Goal: Task Accomplishment & Management: Use online tool/utility

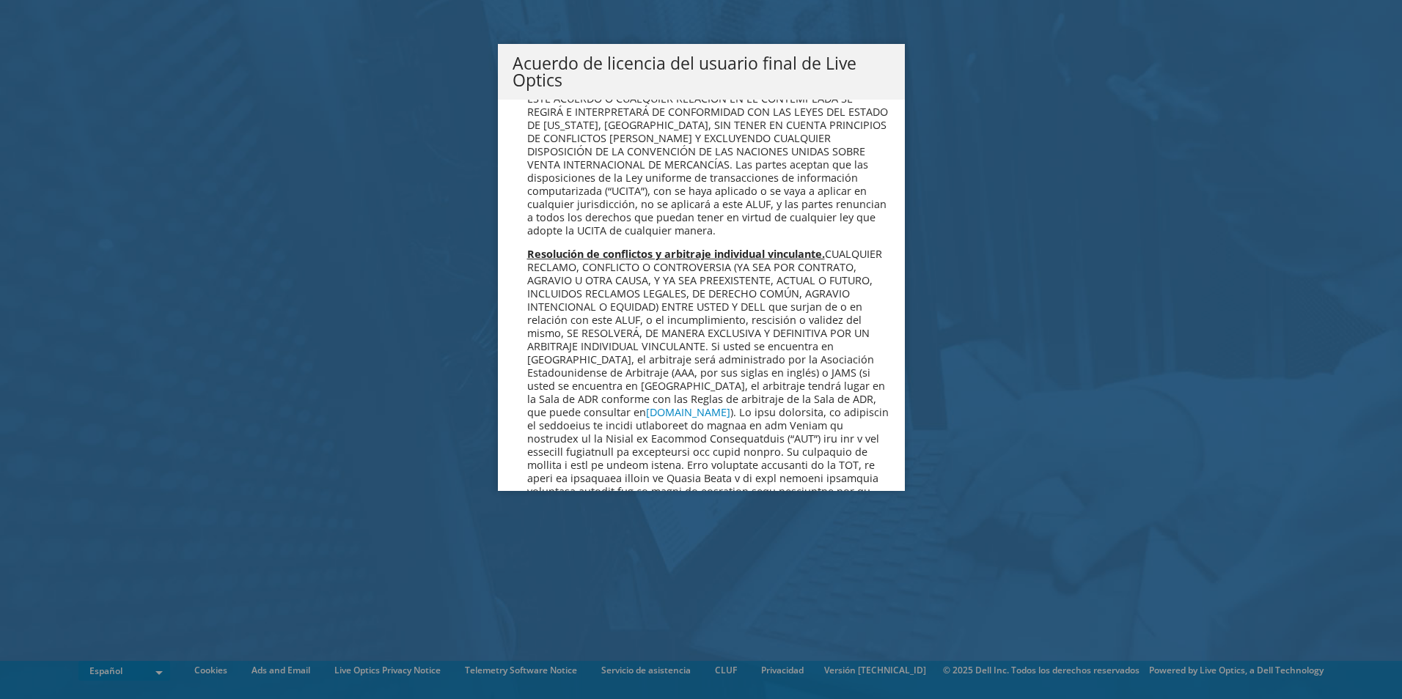
scroll to position [6217, 0]
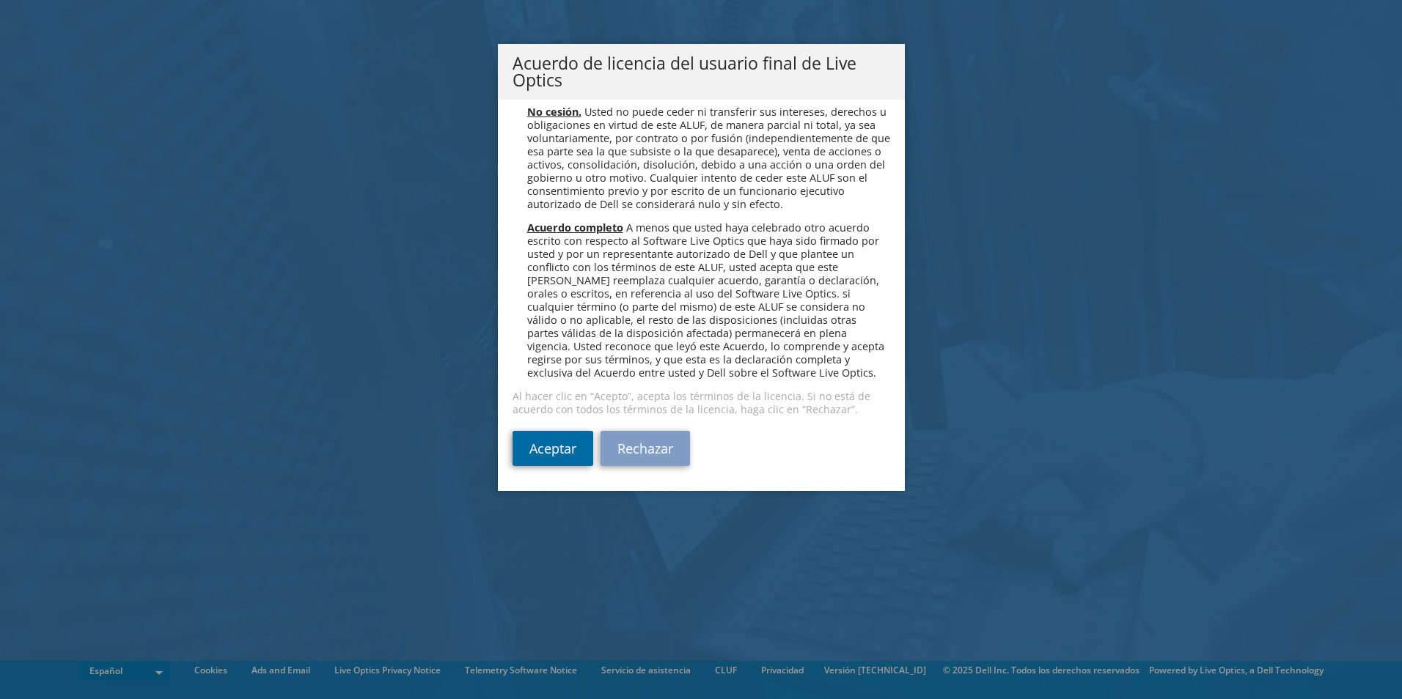
click at [562, 453] on link "Aceptar" at bounding box center [552, 448] width 81 height 35
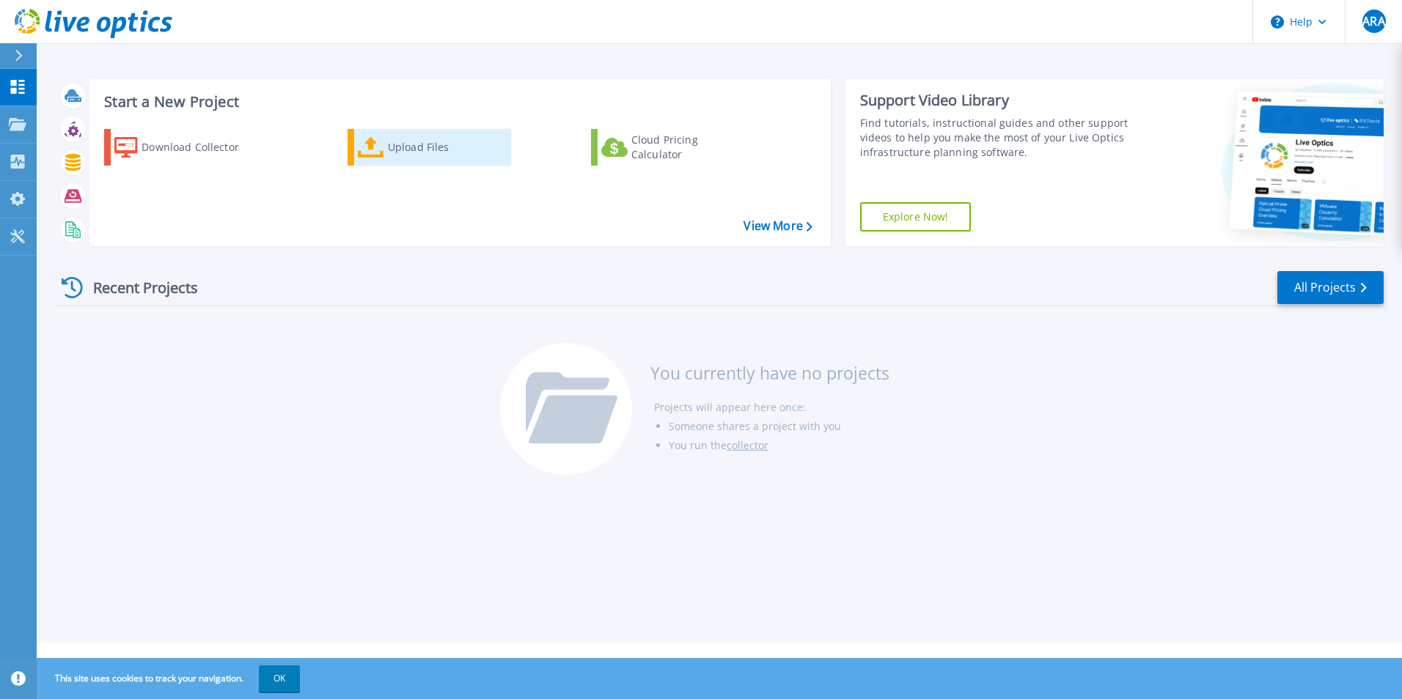
click at [424, 155] on div "Upload Files" at bounding box center [446, 147] width 117 height 29
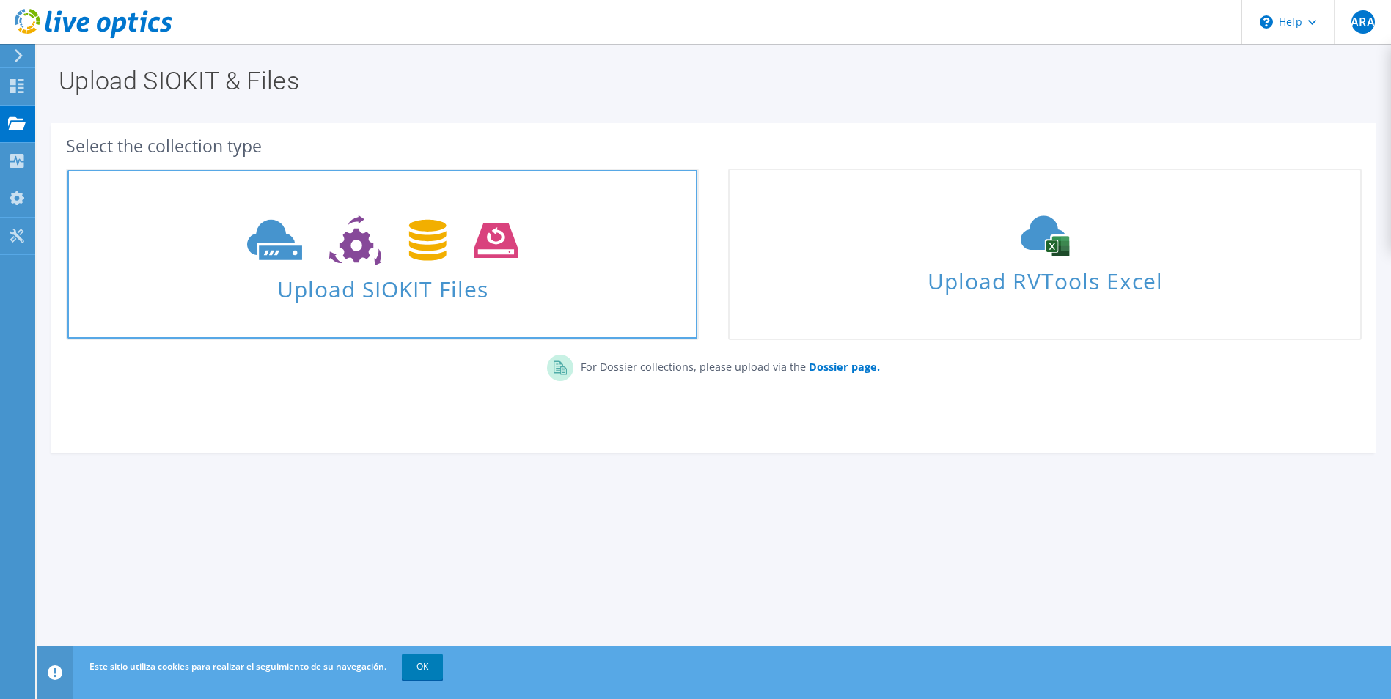
click at [405, 296] on span "Upload SIOKIT Files" at bounding box center [382, 285] width 630 height 32
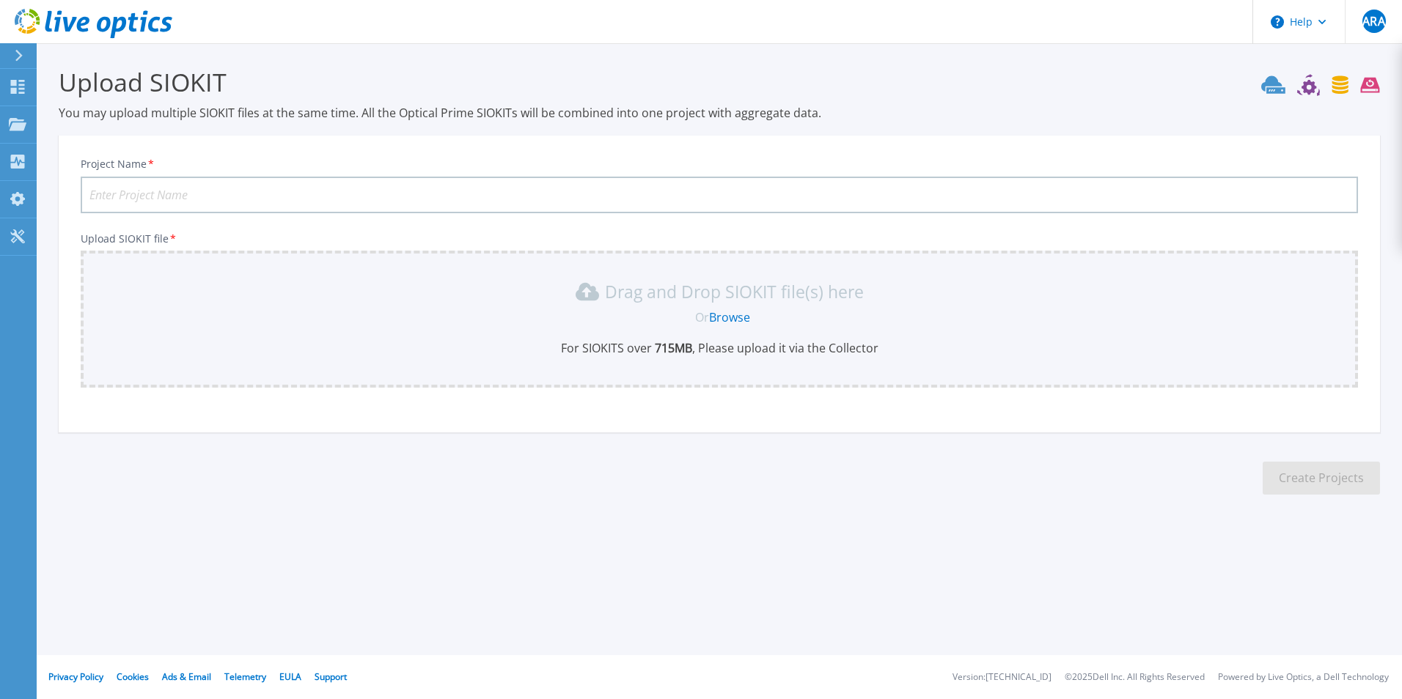
click at [726, 317] on link "Browse" at bounding box center [729, 317] width 41 height 16
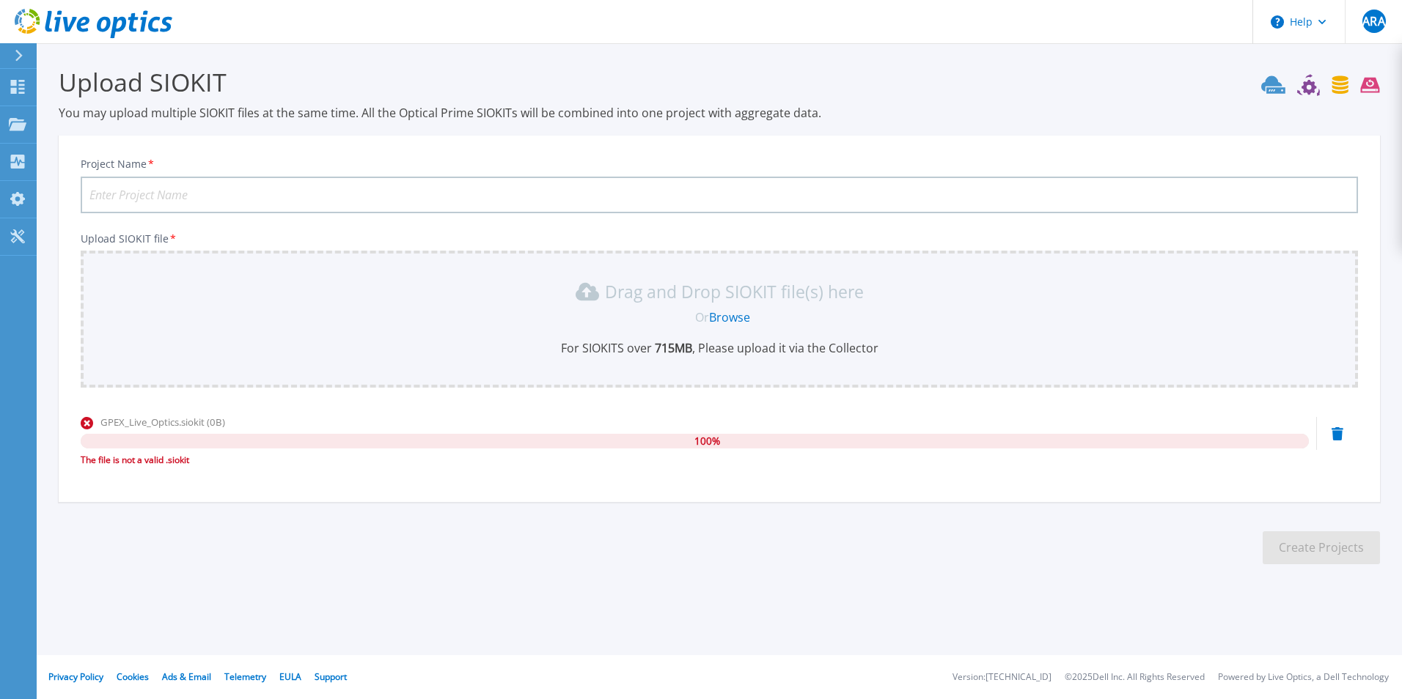
click at [1337, 429] on icon at bounding box center [1337, 433] width 12 height 13
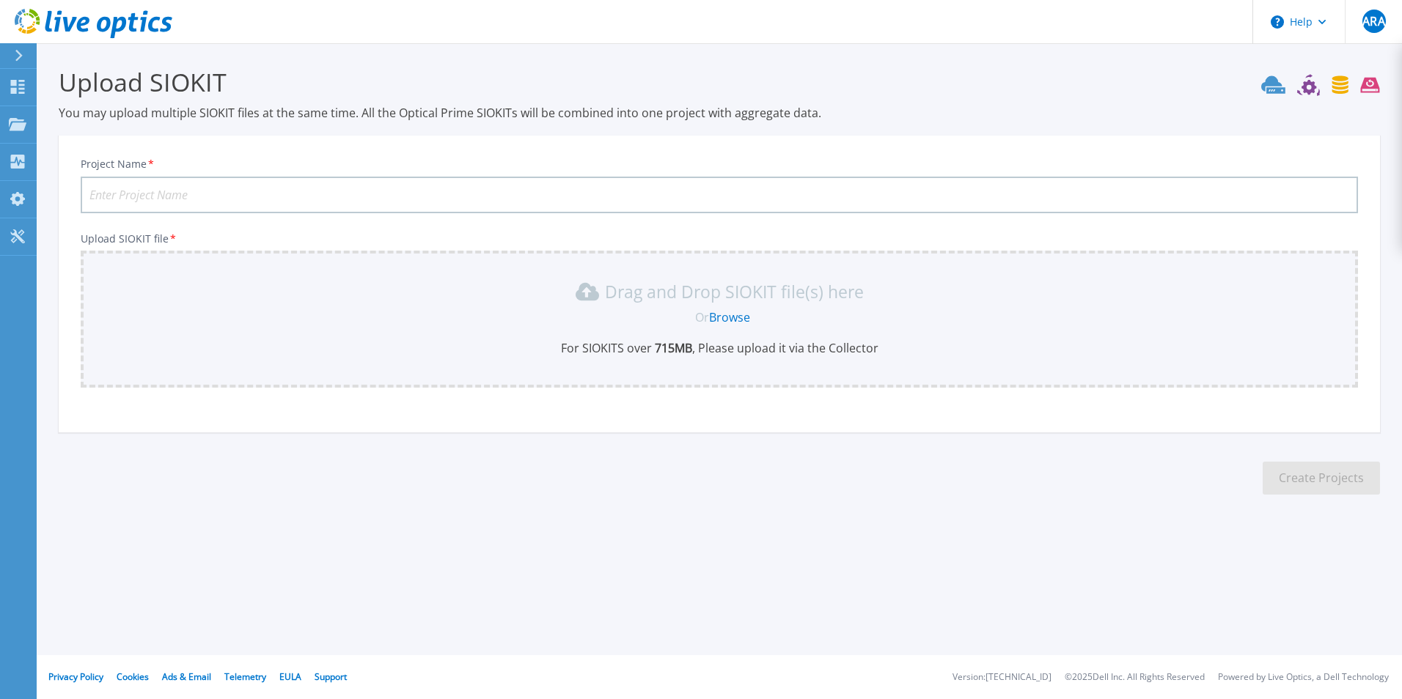
click at [727, 324] on link "Browse" at bounding box center [729, 317] width 41 height 16
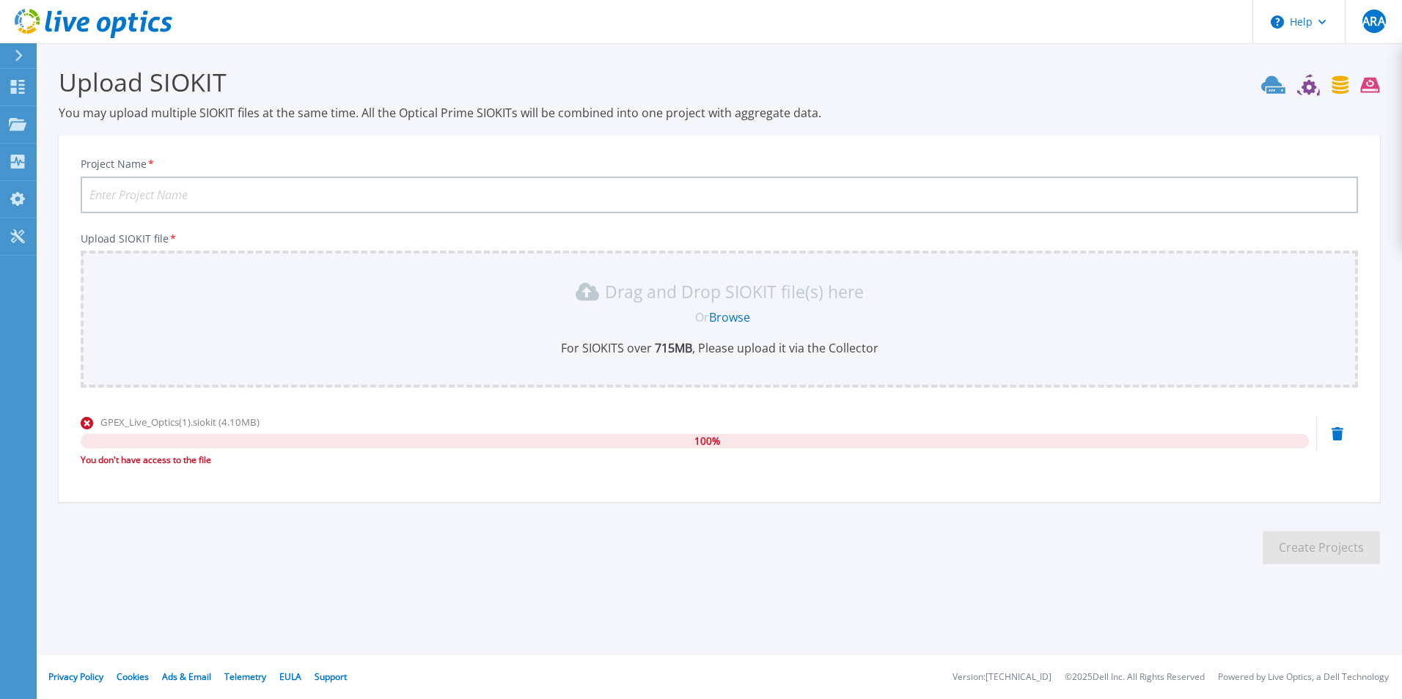
click at [1334, 436] on icon at bounding box center [1337, 433] width 12 height 13
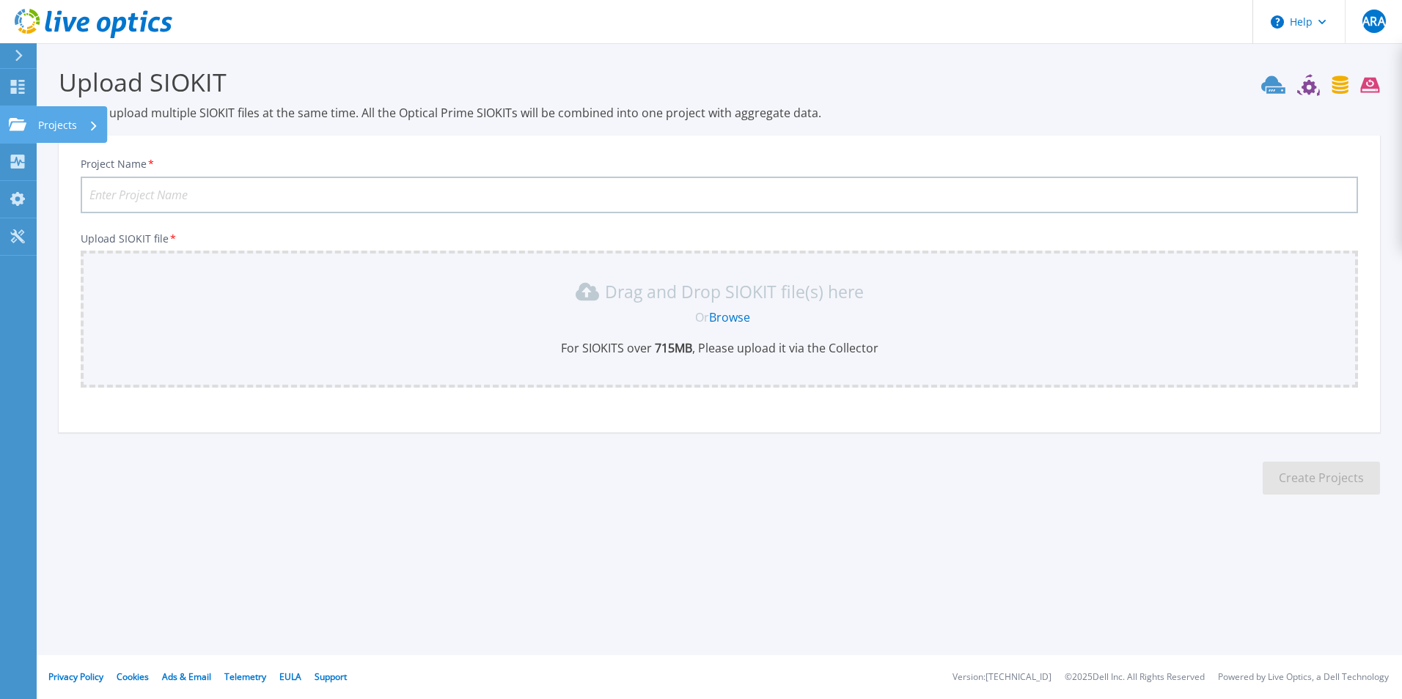
click at [17, 122] on icon at bounding box center [18, 124] width 18 height 12
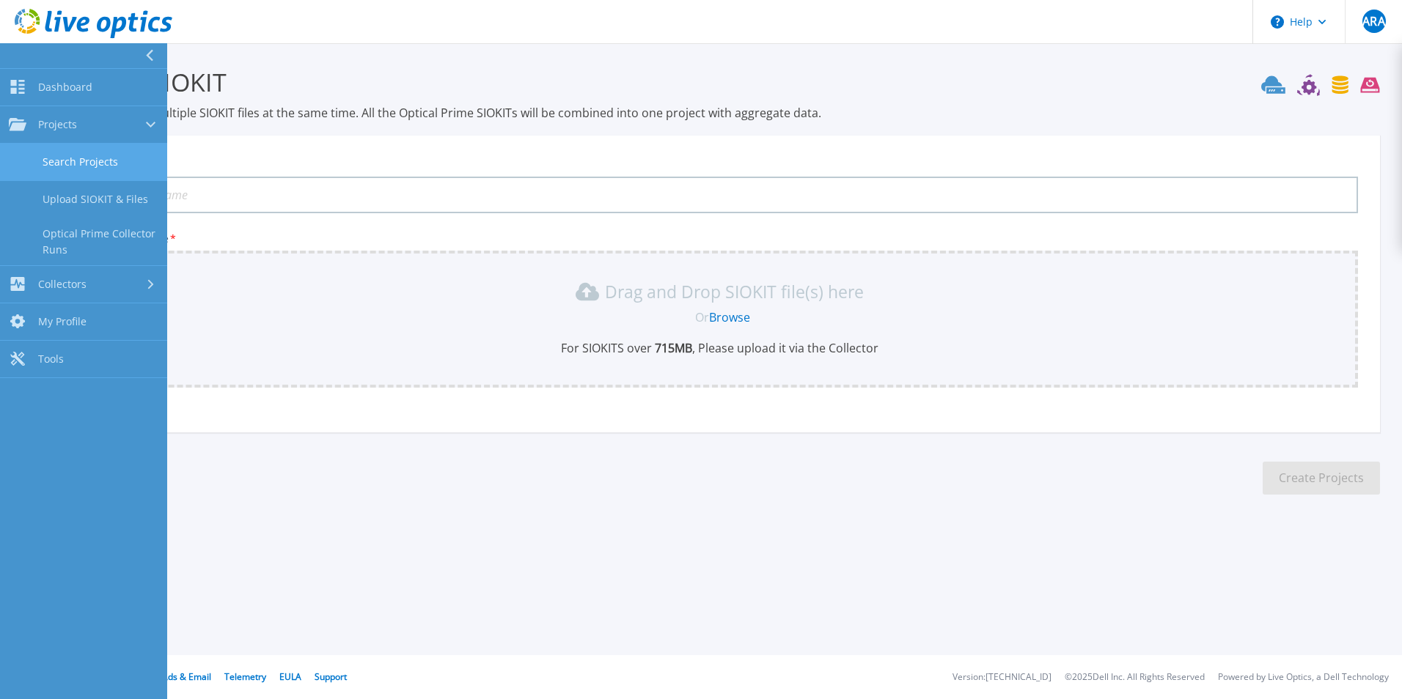
click at [90, 157] on link "Search Projects" at bounding box center [83, 162] width 167 height 37
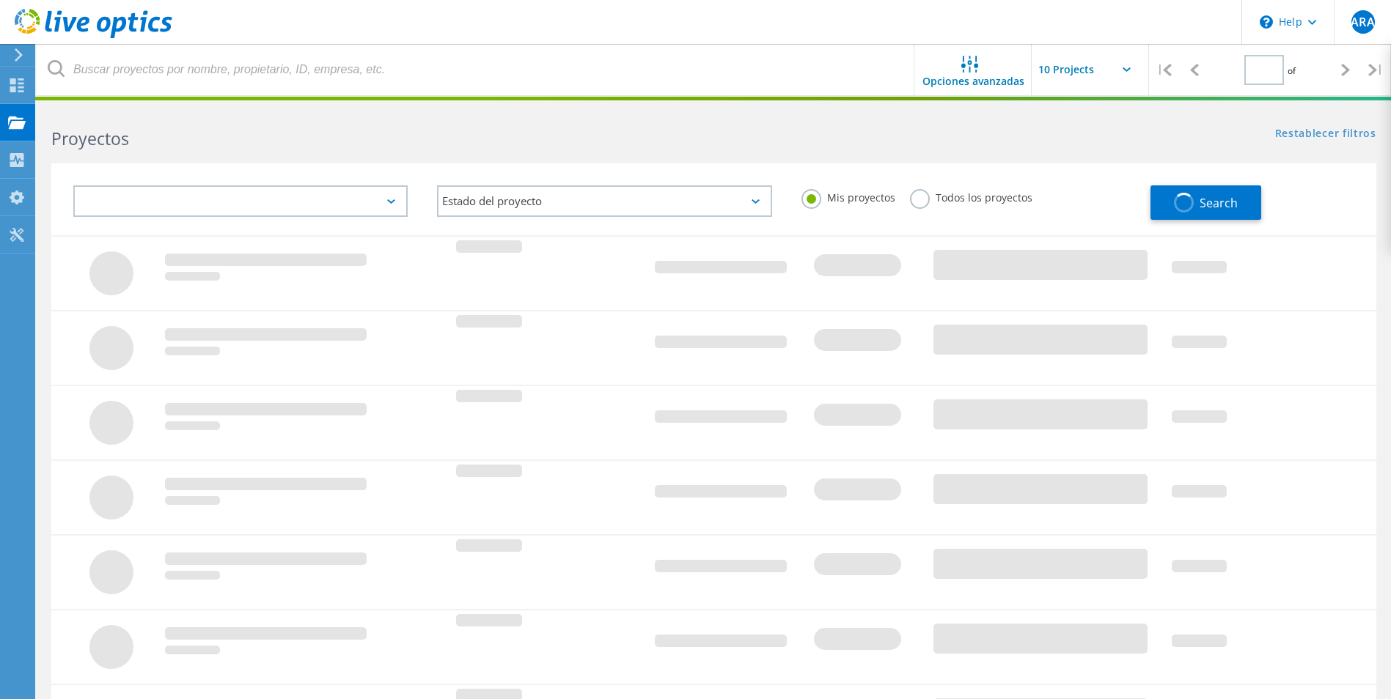
type input "1"
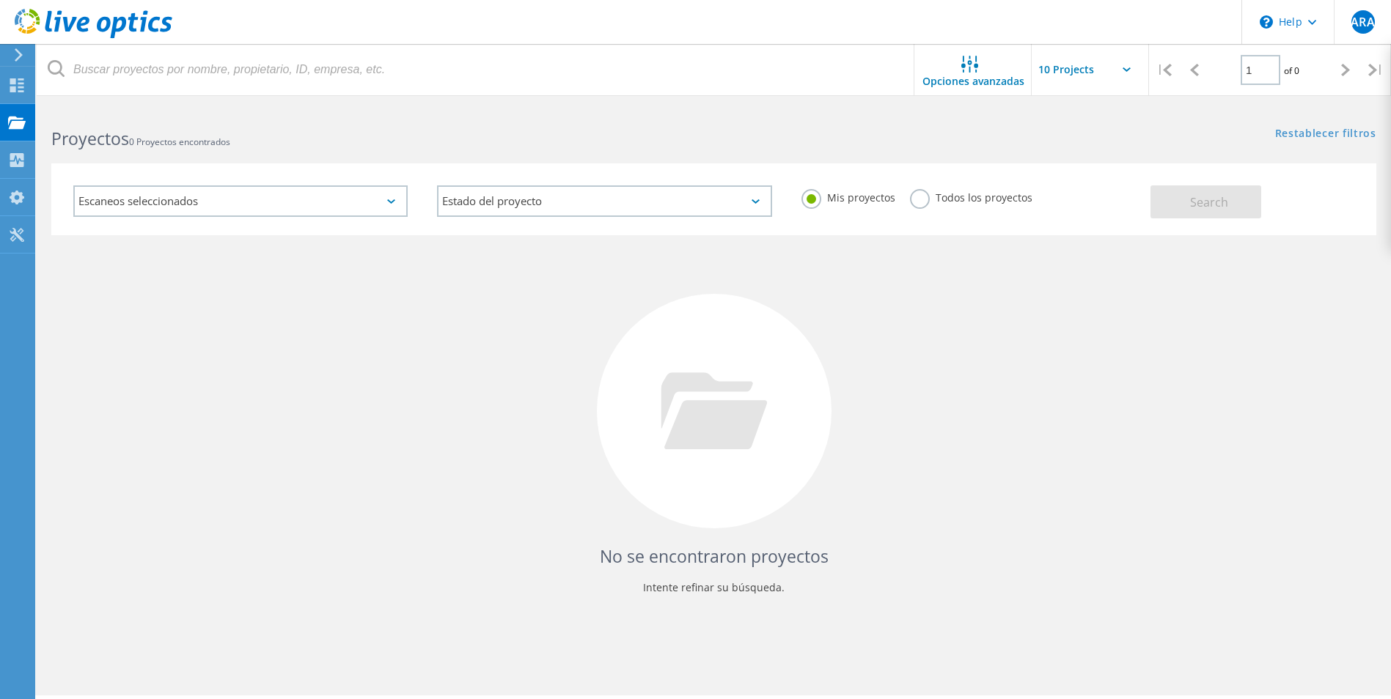
click at [264, 204] on div "Escaneos seleccionados" at bounding box center [240, 201] width 334 height 32
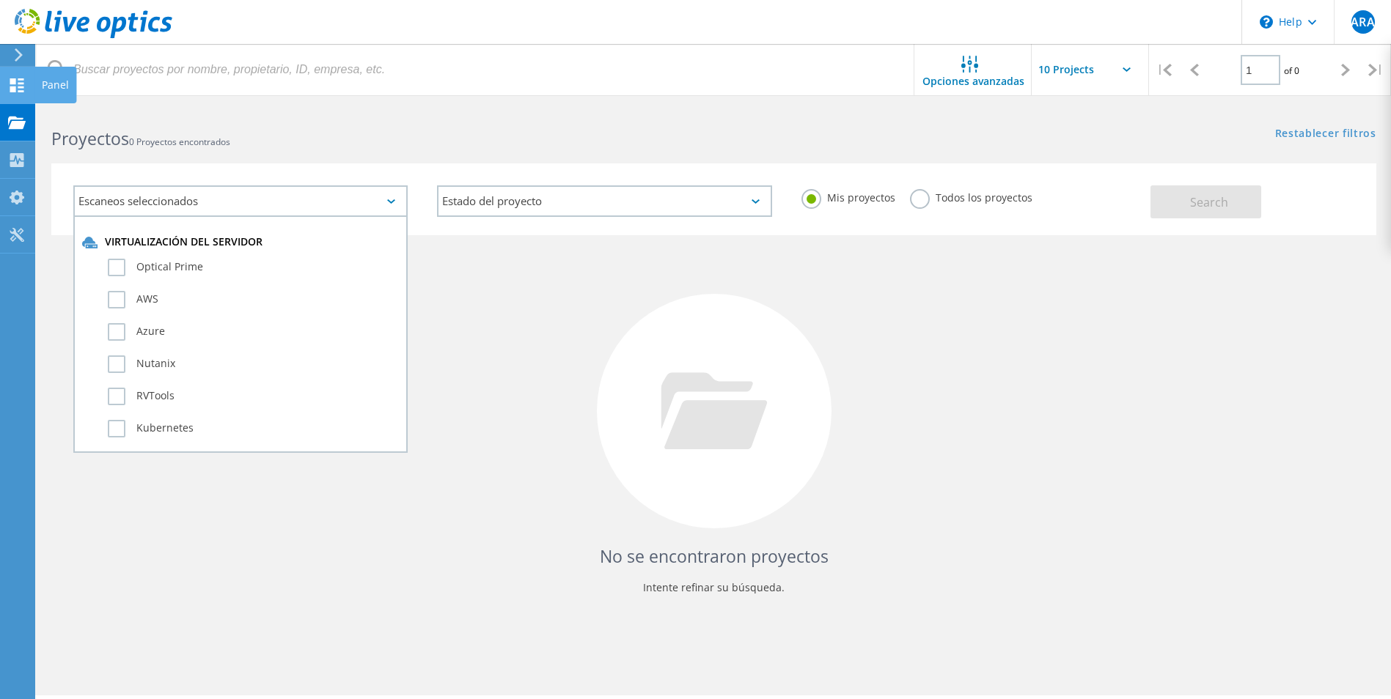
click at [10, 91] on icon at bounding box center [17, 85] width 18 height 14
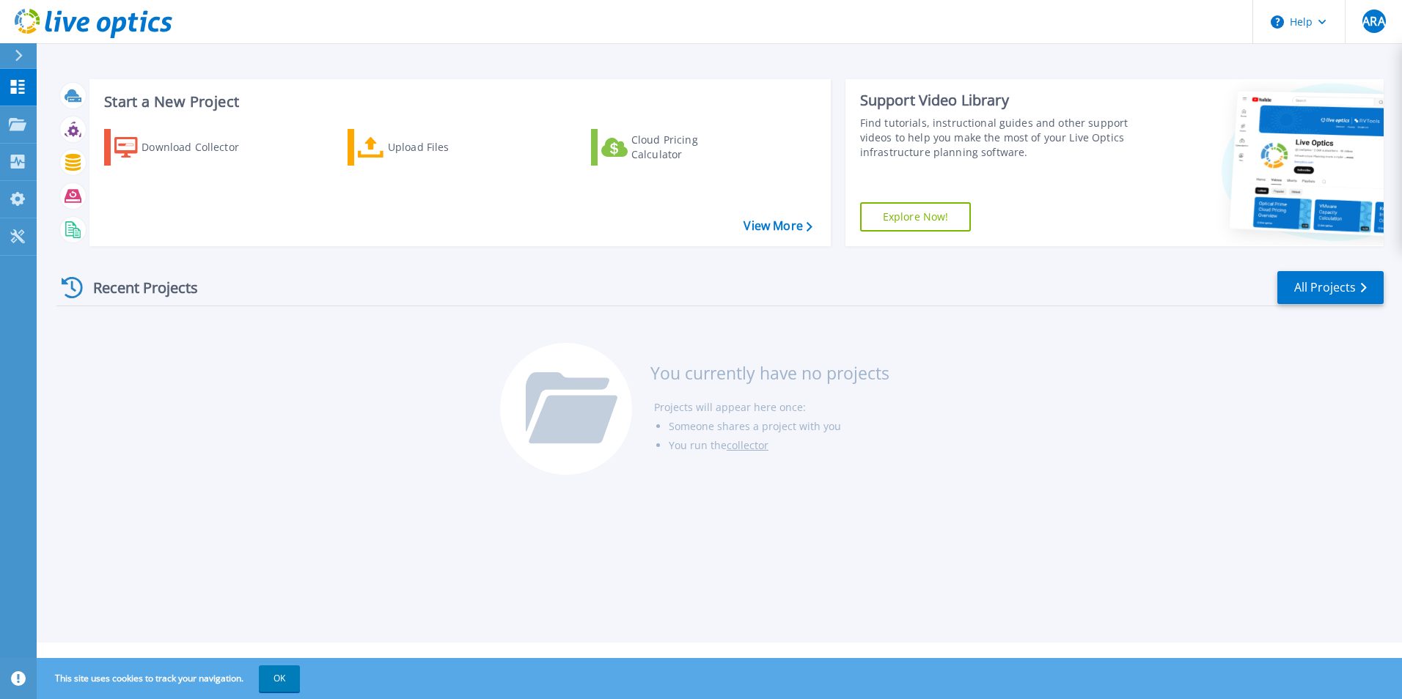
click at [10, 60] on button at bounding box center [18, 56] width 37 height 26
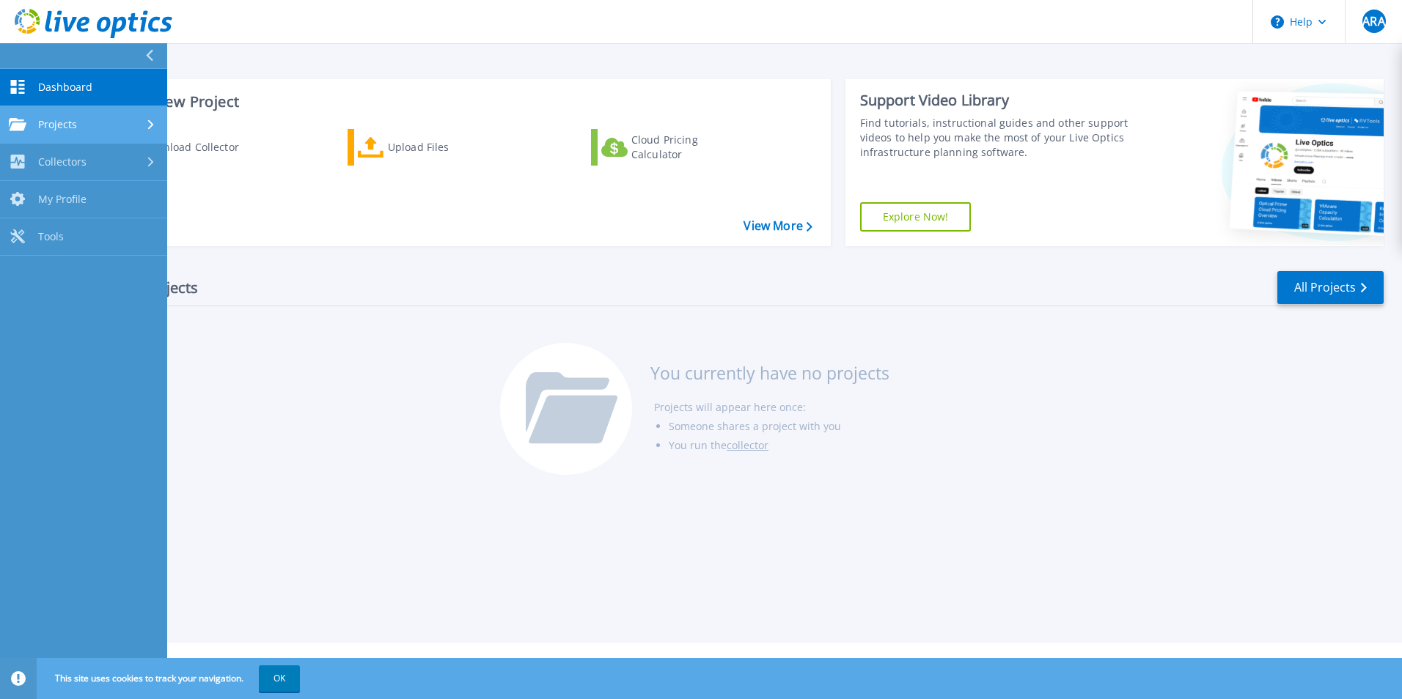
click at [54, 121] on span "Projects" at bounding box center [57, 124] width 39 height 13
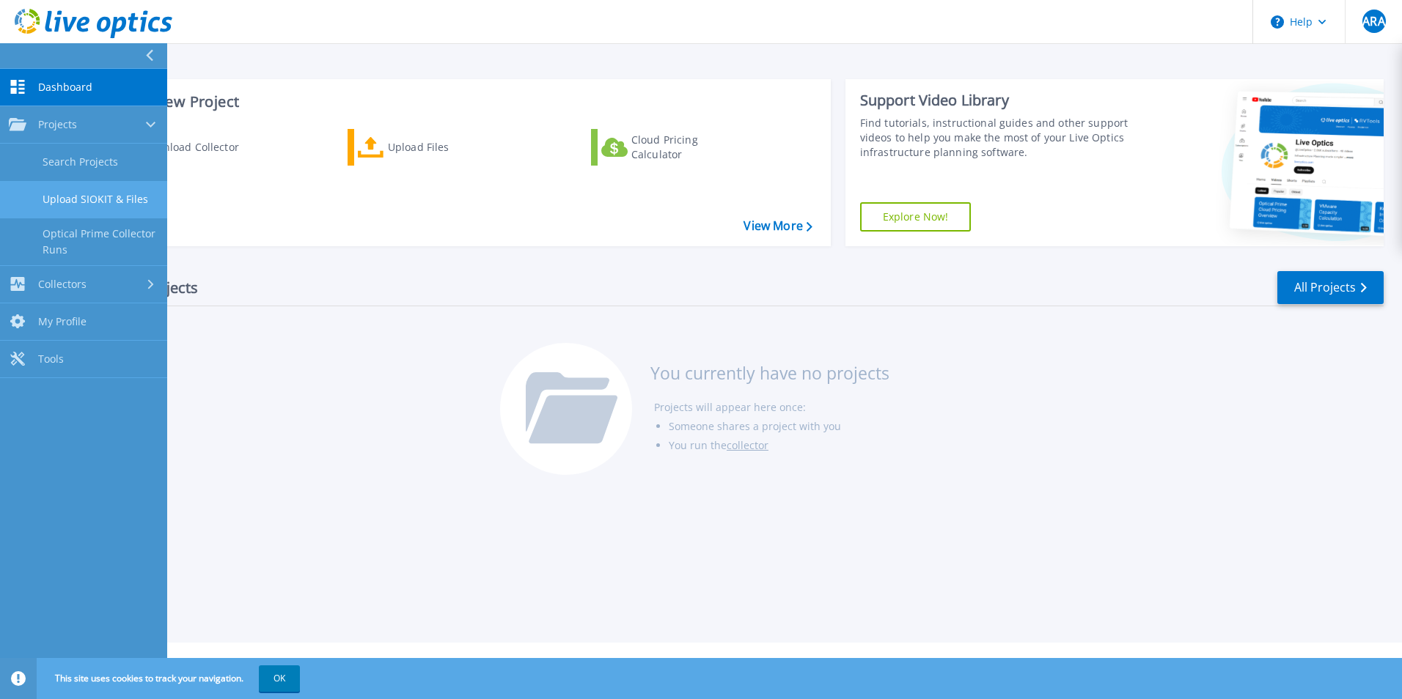
click at [92, 197] on link "Upload SIOKIT & Files" at bounding box center [83, 199] width 167 height 37
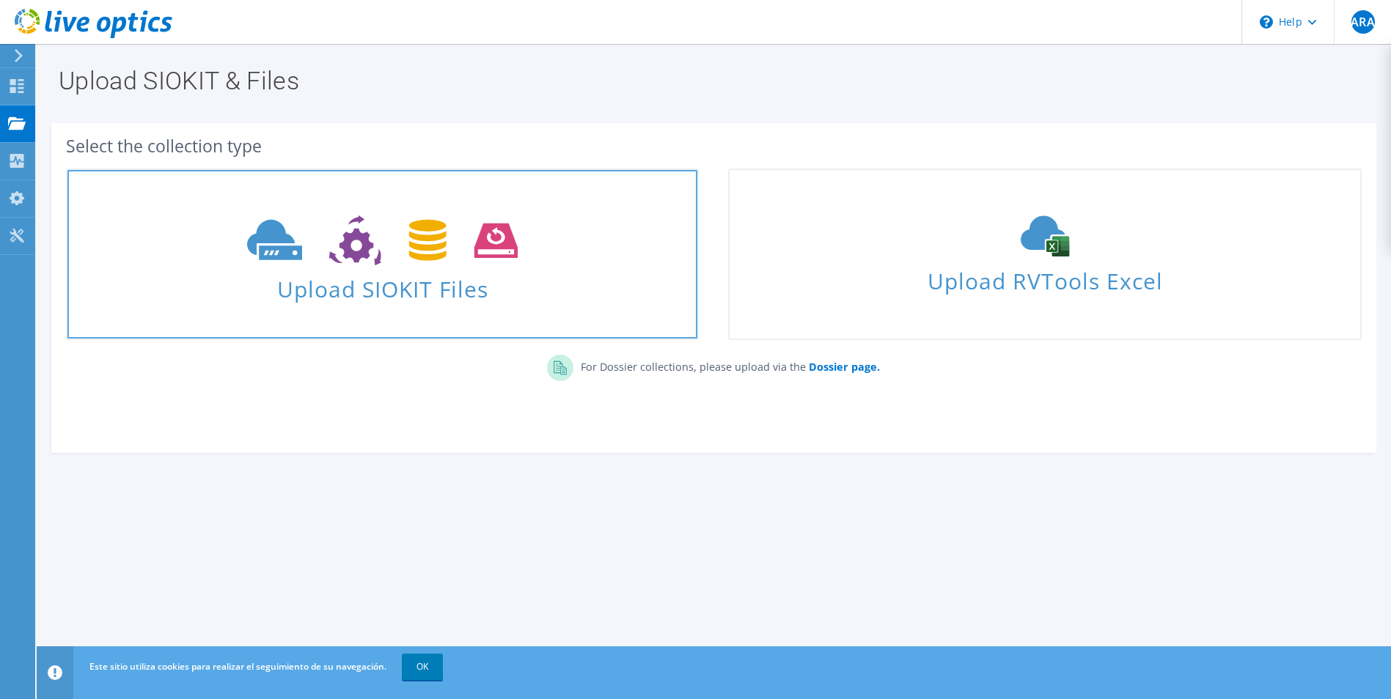
click at [504, 268] on span at bounding box center [382, 239] width 630 height 62
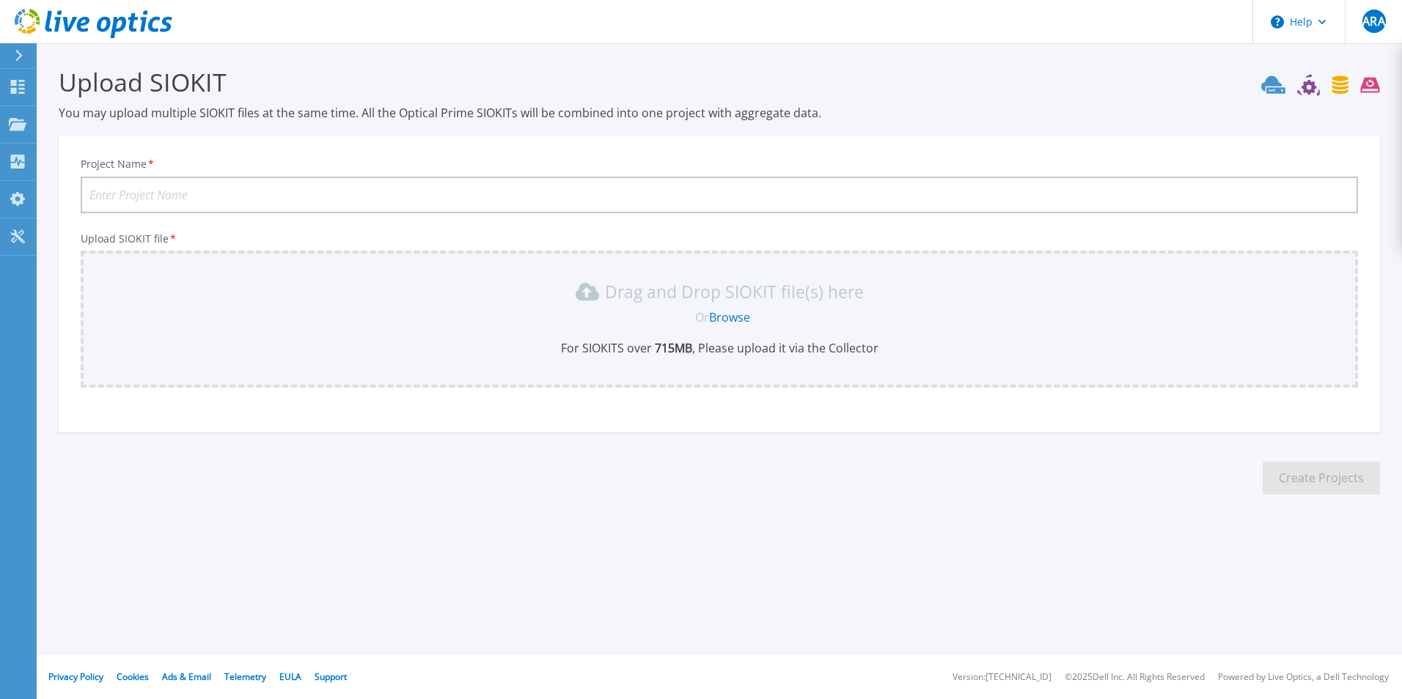
click at [737, 323] on link "Browse" at bounding box center [729, 317] width 41 height 16
